Goal: Navigation & Orientation: Find specific page/section

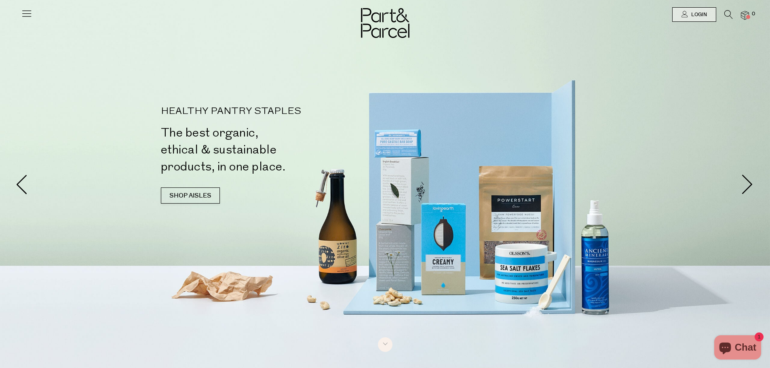
click at [27, 13] on icon at bounding box center [26, 13] width 11 height 11
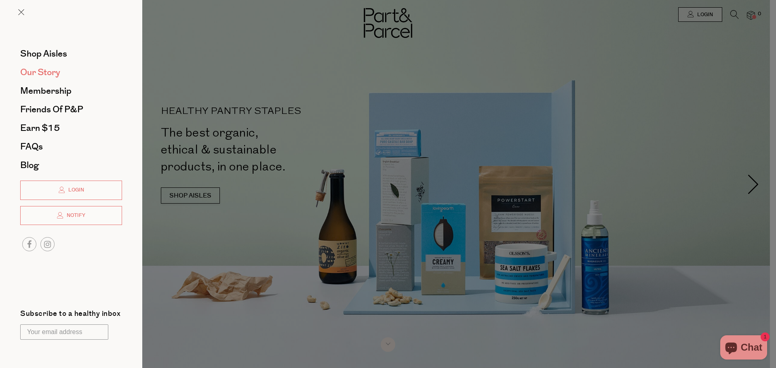
click at [47, 66] on span "Our Story" at bounding box center [40, 72] width 40 height 13
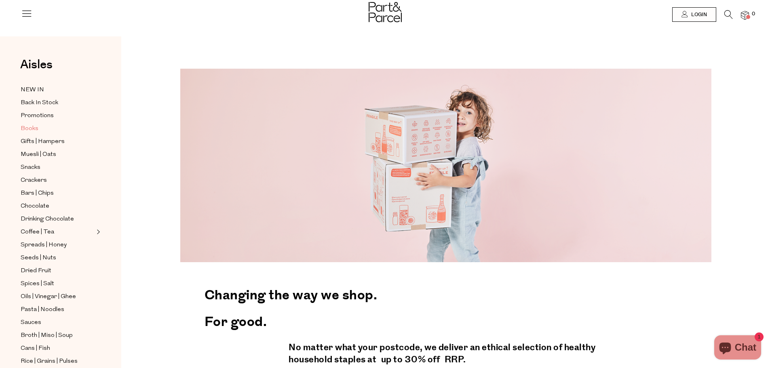
click at [36, 128] on span "Books" at bounding box center [30, 129] width 18 height 10
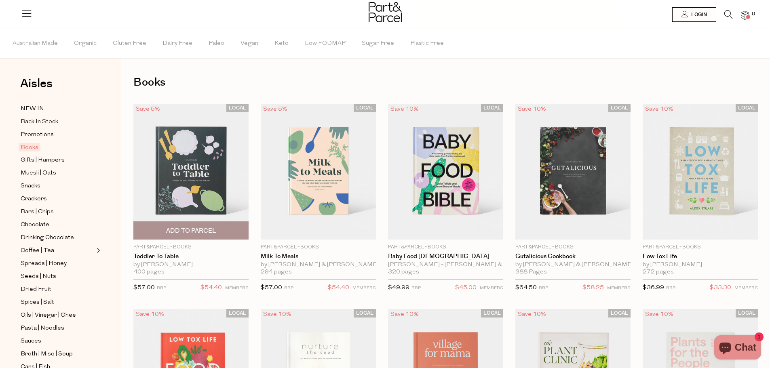
scroll to position [202, 0]
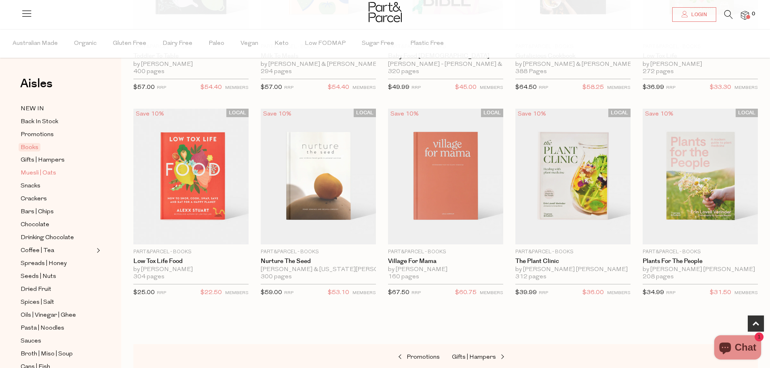
click at [32, 172] on span "Muesli | Oats" at bounding box center [39, 173] width 36 height 10
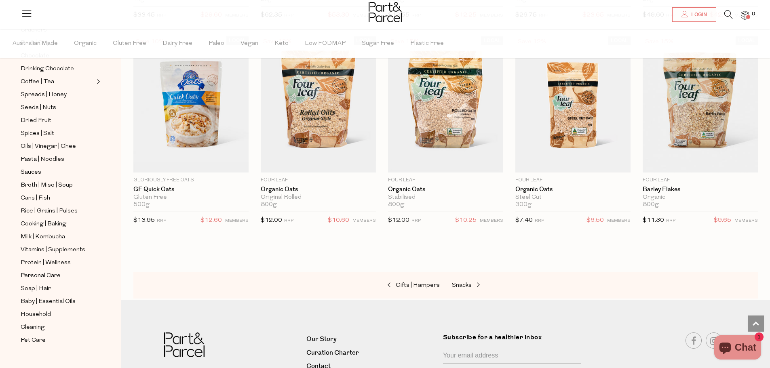
scroll to position [1939, 0]
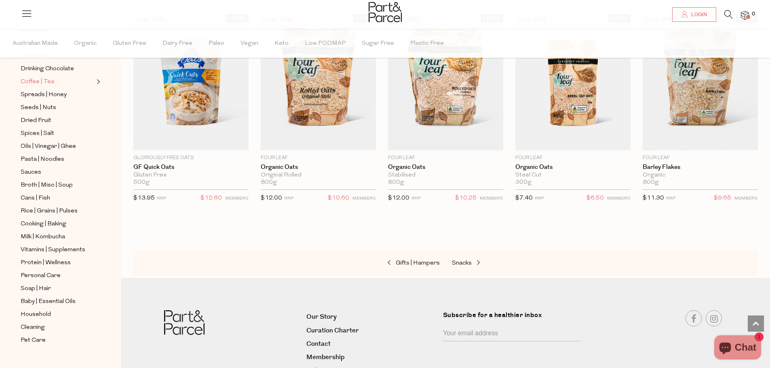
click at [45, 78] on span "Coffee | Tea" at bounding box center [38, 82] width 34 height 10
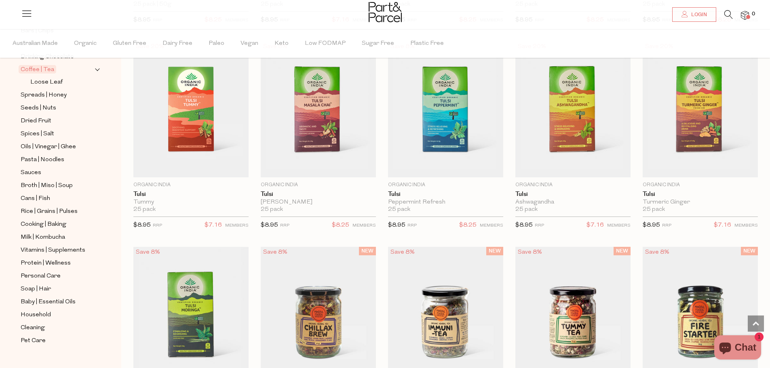
scroll to position [1374, 0]
